Goal: Navigation & Orientation: Find specific page/section

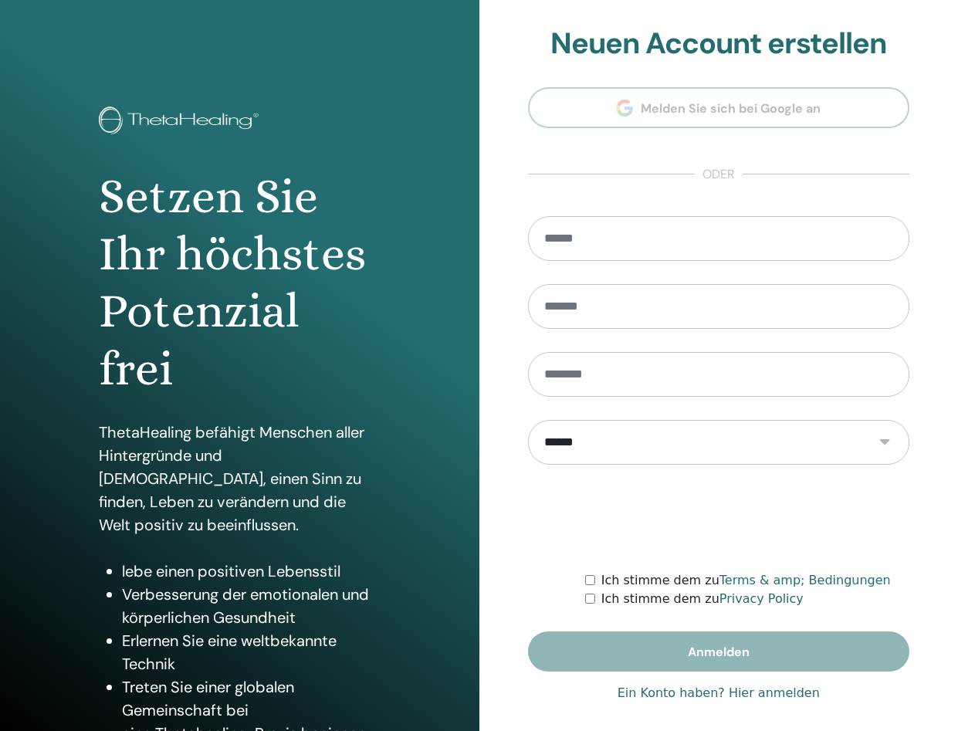
type input "**********"
click at [693, 701] on link "Ein Konto haben? Hier anmelden" at bounding box center [718, 693] width 202 height 19
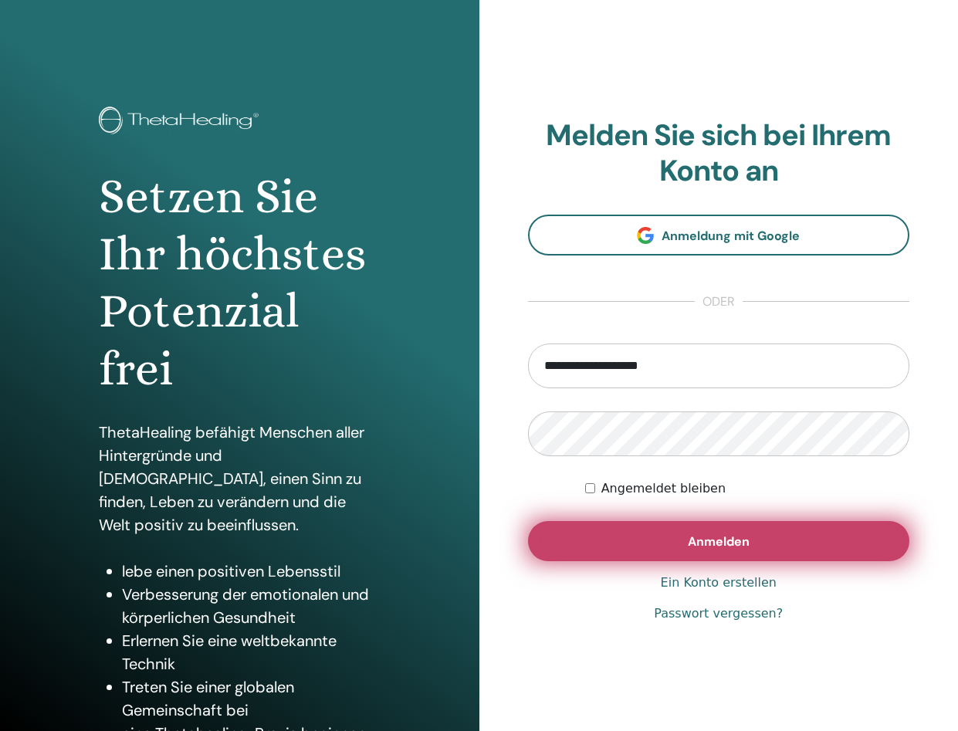
click at [678, 552] on button "Anmelden" at bounding box center [719, 541] width 382 height 40
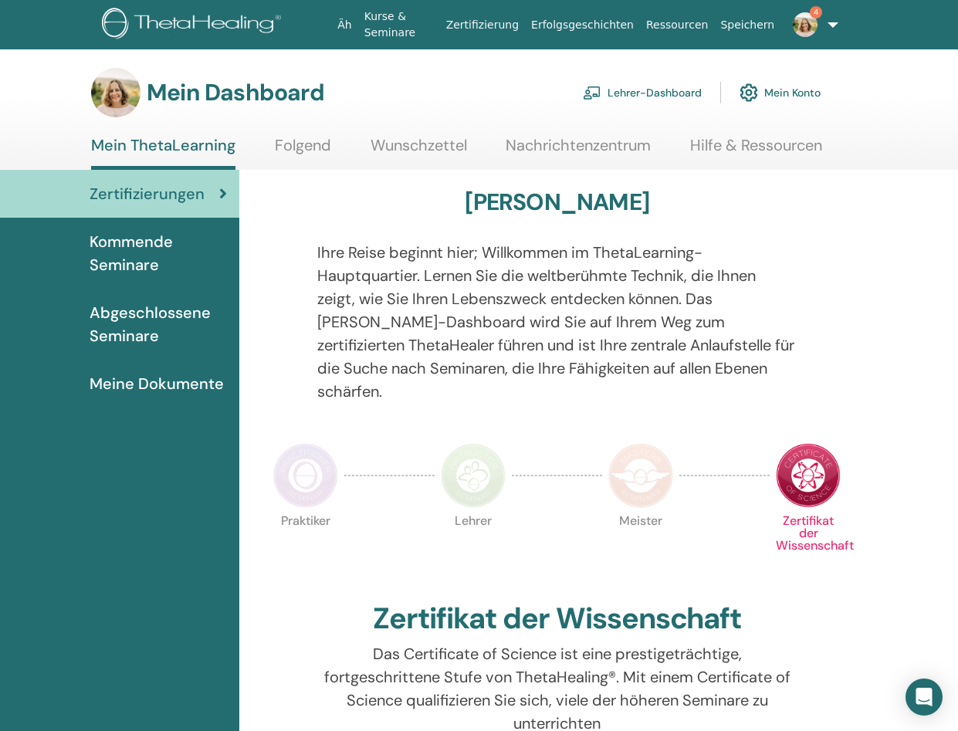
click at [620, 86] on font "Lehrer-Dashboard" at bounding box center [654, 93] width 94 height 14
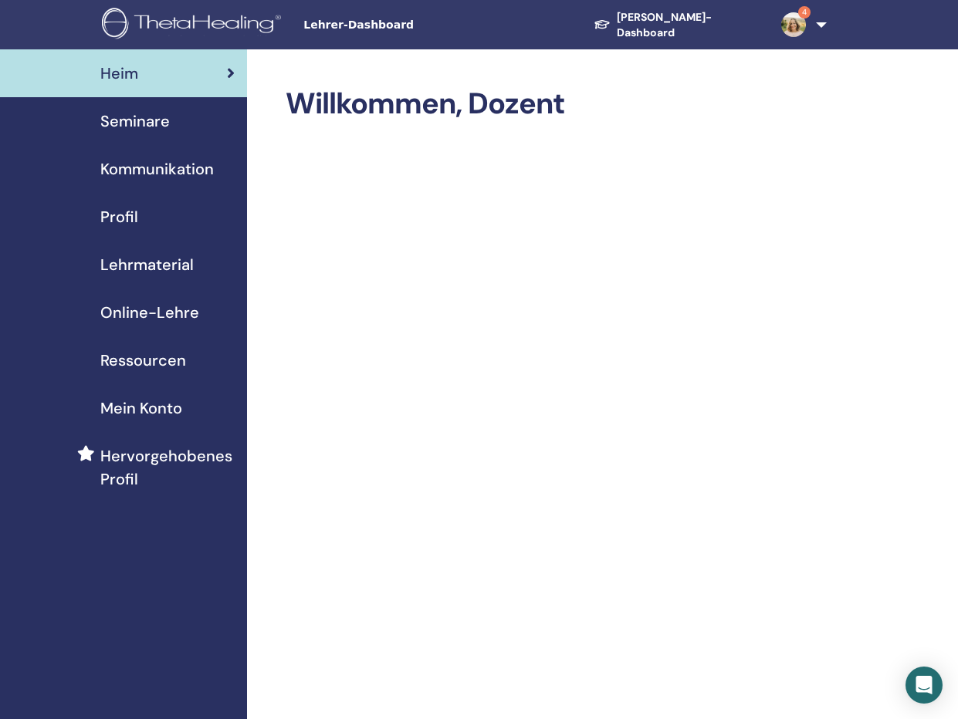
click at [130, 213] on font "Profil" at bounding box center [119, 217] width 38 height 20
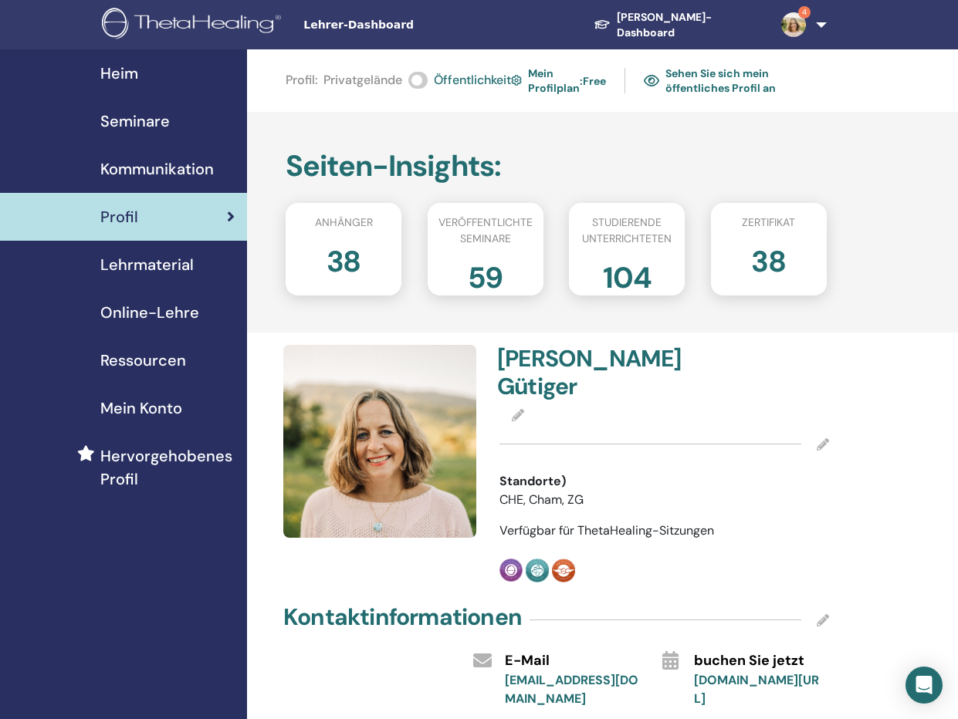
click at [127, 169] on font "Kommunikation" at bounding box center [156, 169] width 113 height 20
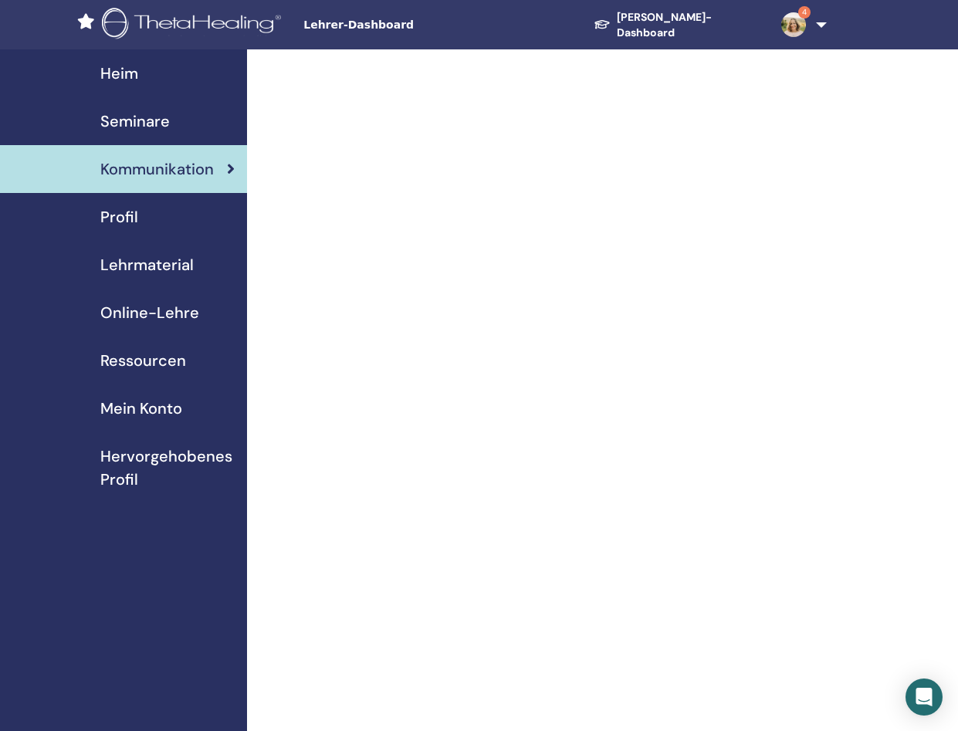
click at [129, 259] on font "Lehrmaterial" at bounding box center [146, 265] width 93 height 20
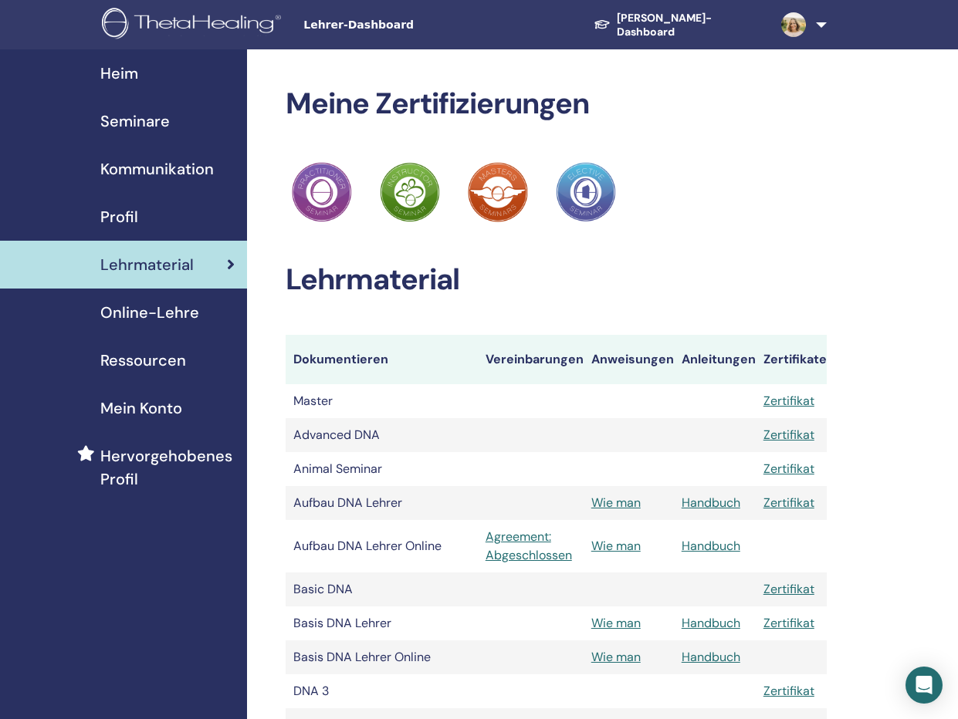
click at [139, 117] on span "Seminare" at bounding box center [134, 121] width 69 height 23
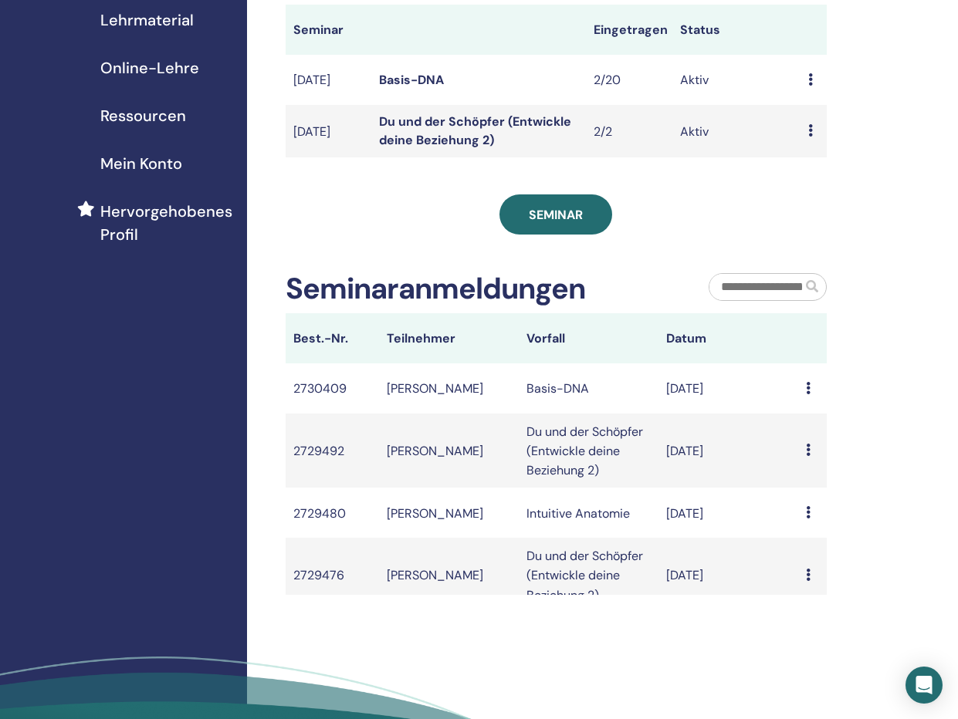
scroll to position [71, 0]
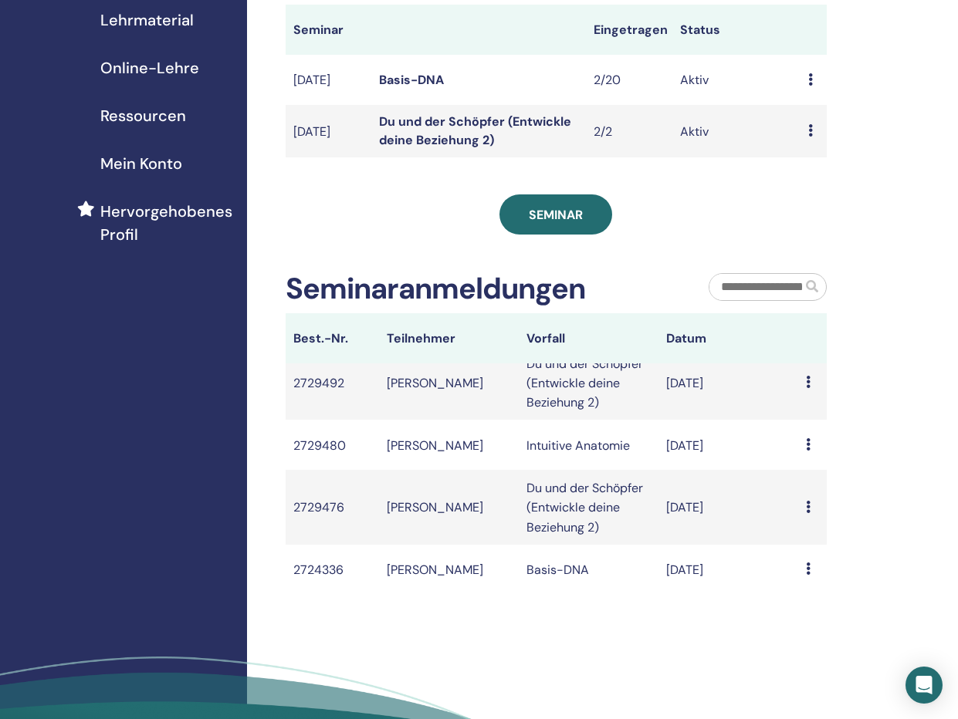
click at [806, 575] on icon at bounding box center [808, 569] width 5 height 12
click at [416, 578] on font "[PERSON_NAME]" at bounding box center [435, 570] width 96 height 16
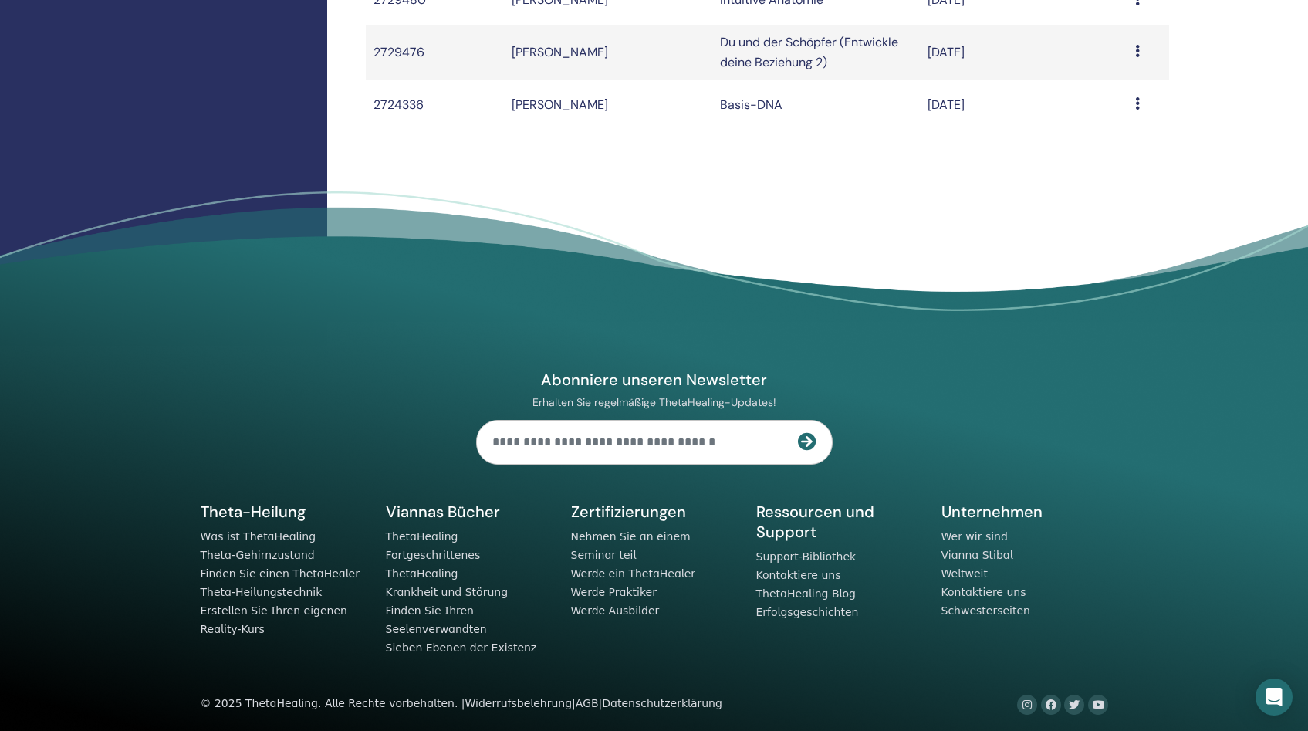
scroll to position [31, 0]
